Goal: Navigation & Orientation: Understand site structure

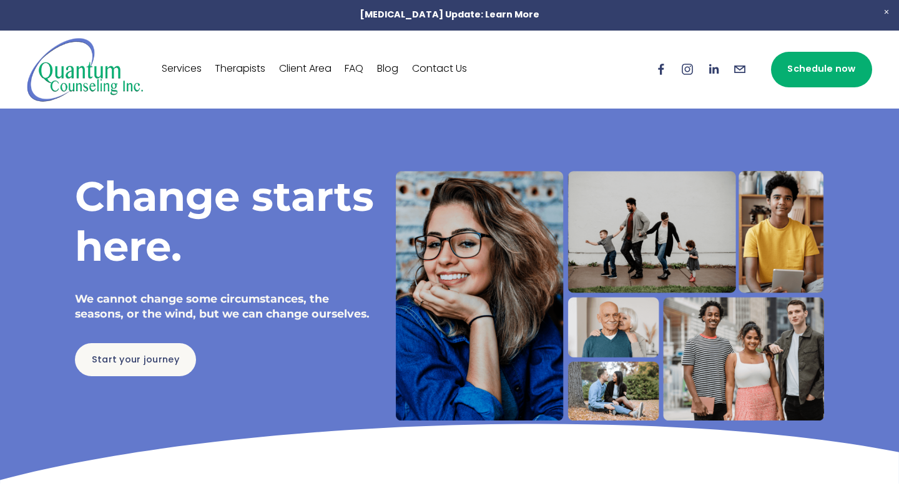
click at [355, 67] on link "FAQ" at bounding box center [354, 69] width 19 height 20
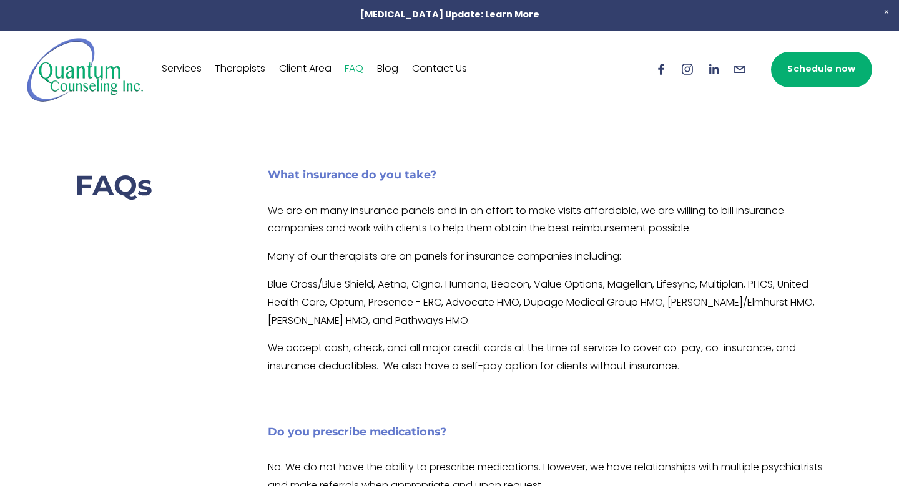
click at [298, 62] on link "Client Area" at bounding box center [305, 69] width 52 height 20
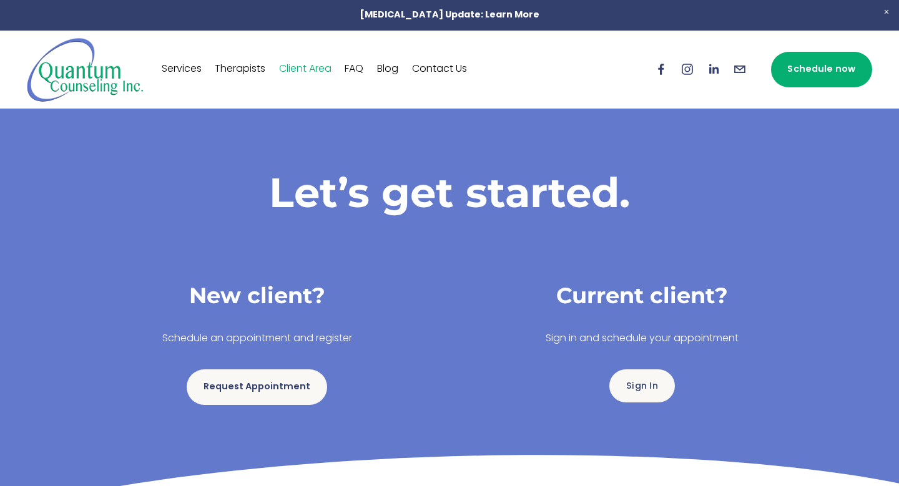
click at [189, 66] on link "Services" at bounding box center [182, 69] width 40 height 20
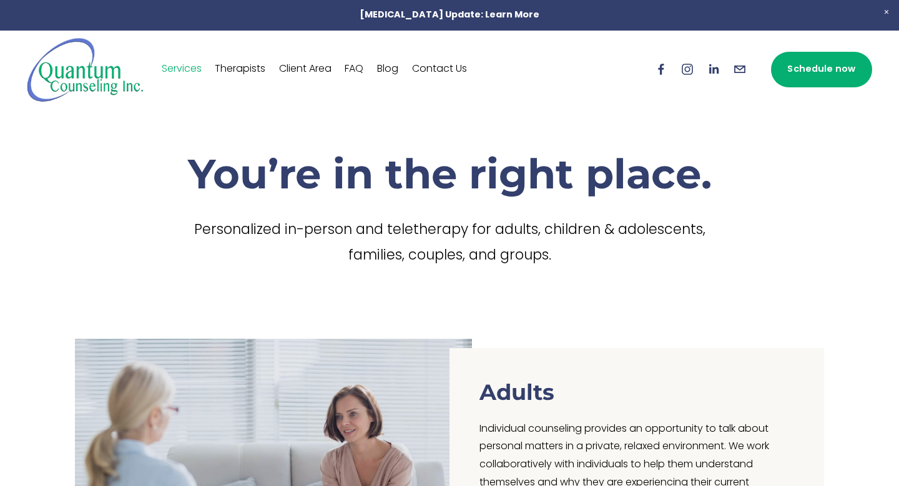
click at [446, 70] on link "Contact Us" at bounding box center [439, 69] width 55 height 20
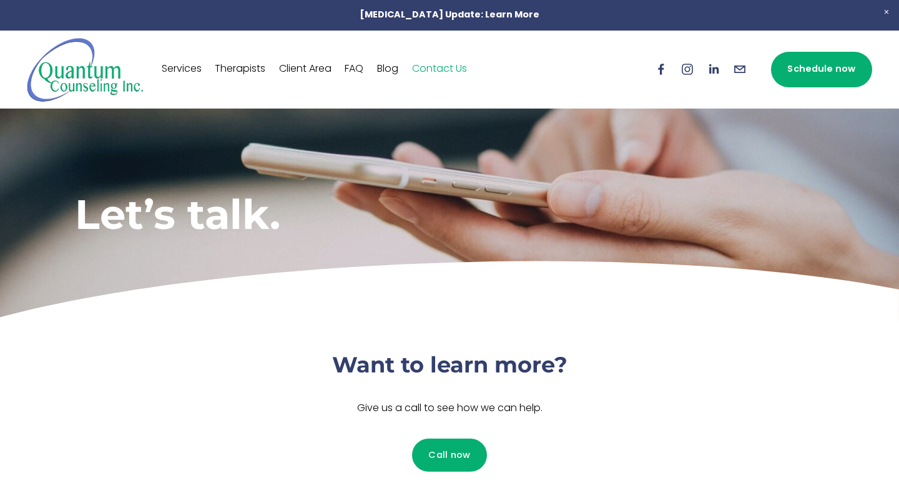
click at [381, 67] on link "Blog" at bounding box center [387, 69] width 21 height 20
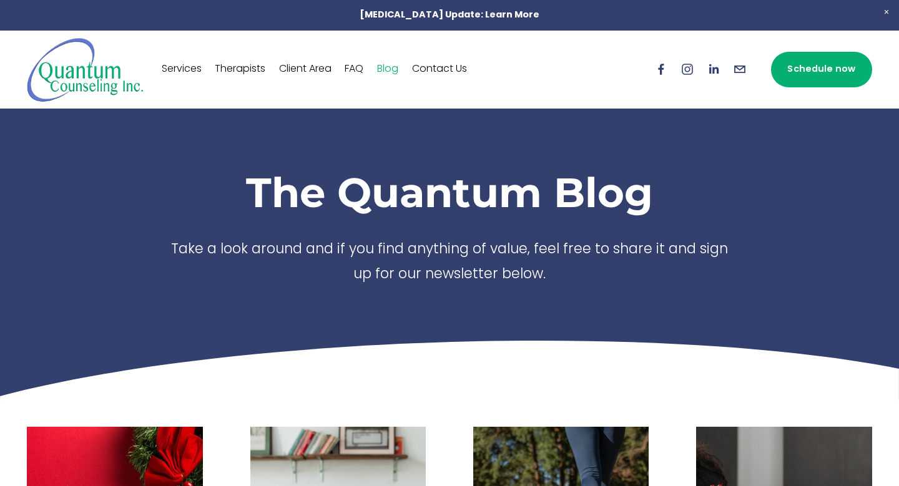
click at [356, 66] on link "FAQ" at bounding box center [354, 69] width 19 height 20
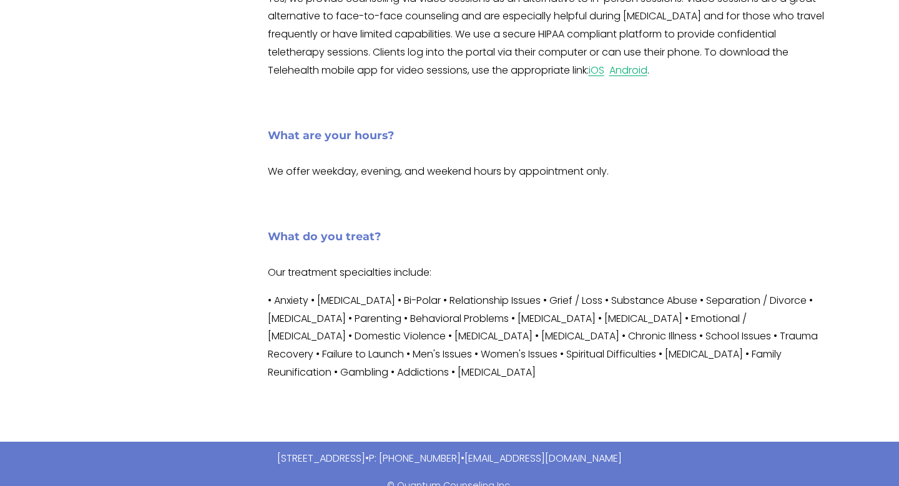
scroll to position [790, 0]
